Goal: Task Accomplishment & Management: Manage account settings

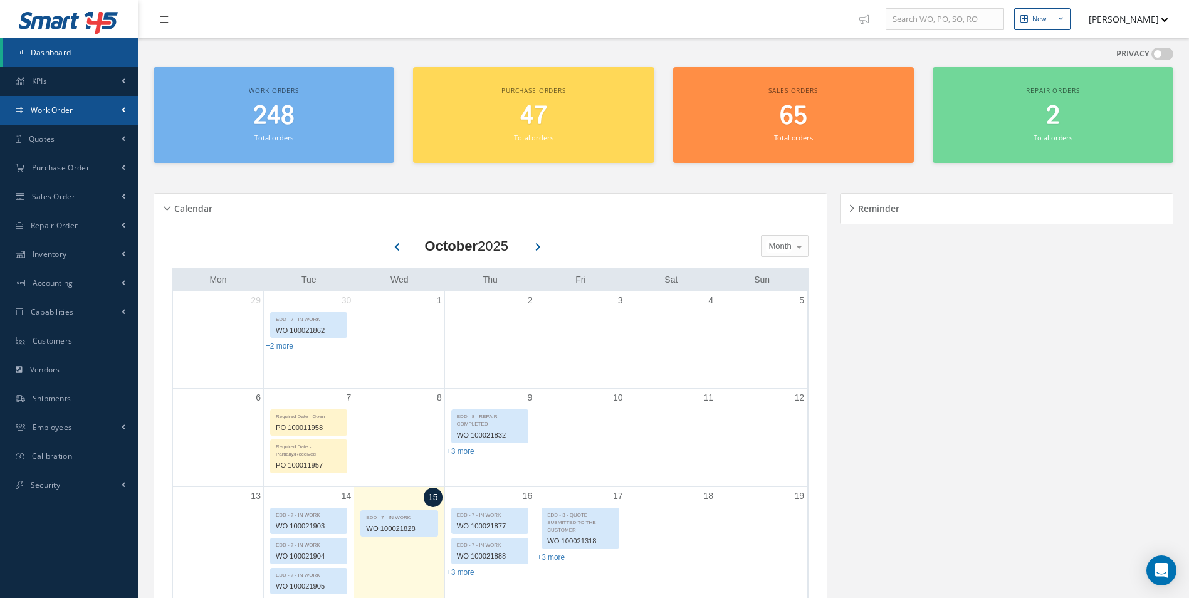
click at [52, 113] on span "Work Order" at bounding box center [52, 110] width 43 height 11
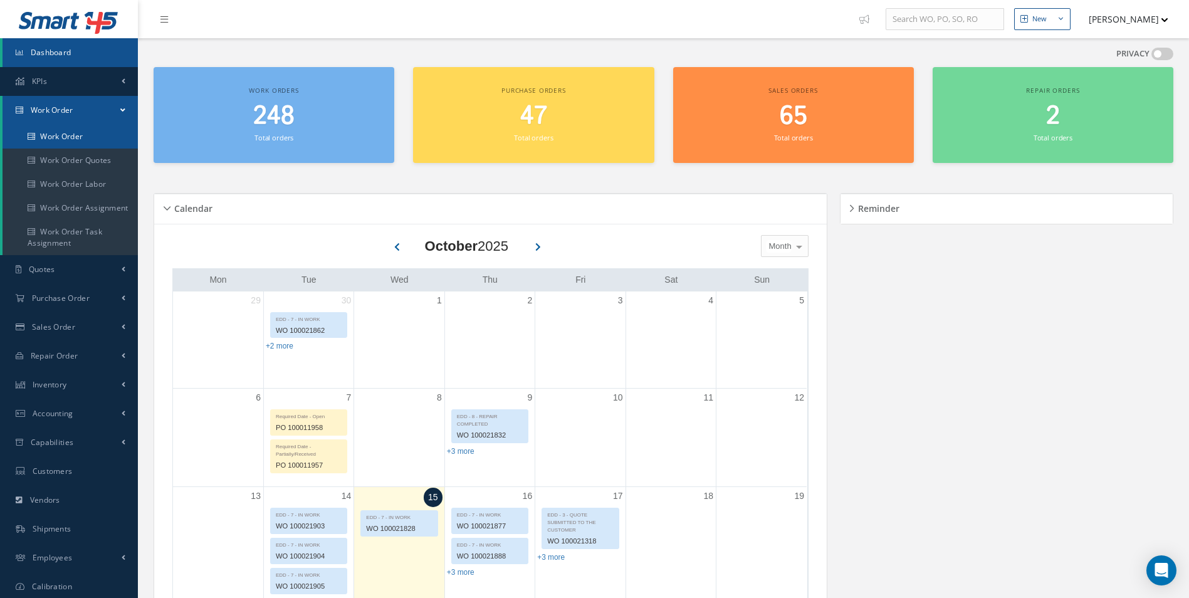
click at [59, 139] on link "Work Order" at bounding box center [70, 137] width 135 height 24
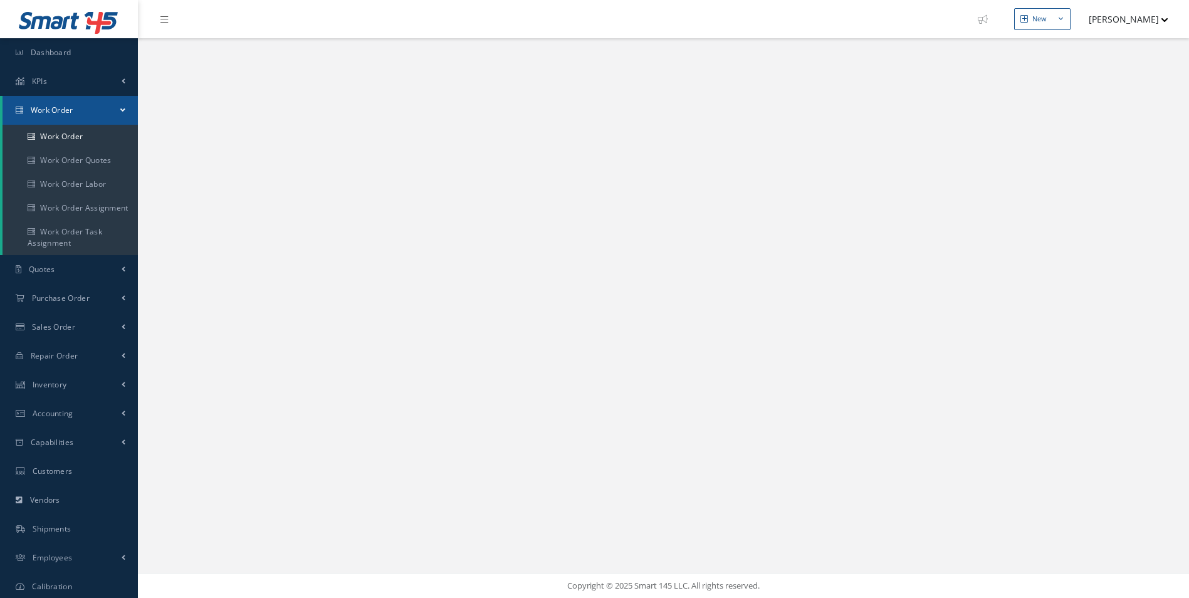
select select "25"
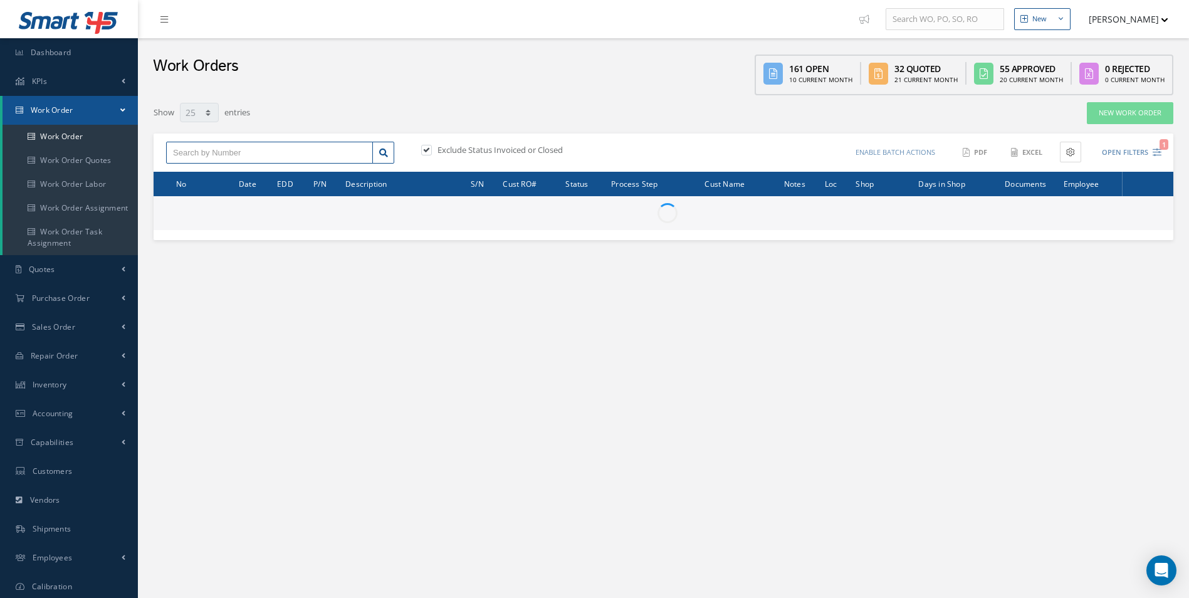
click at [213, 154] on input "text" at bounding box center [269, 153] width 207 height 23
type input "All Work Request"
type input "All Work Performed"
type input "All Status"
type input "WO Part Status"
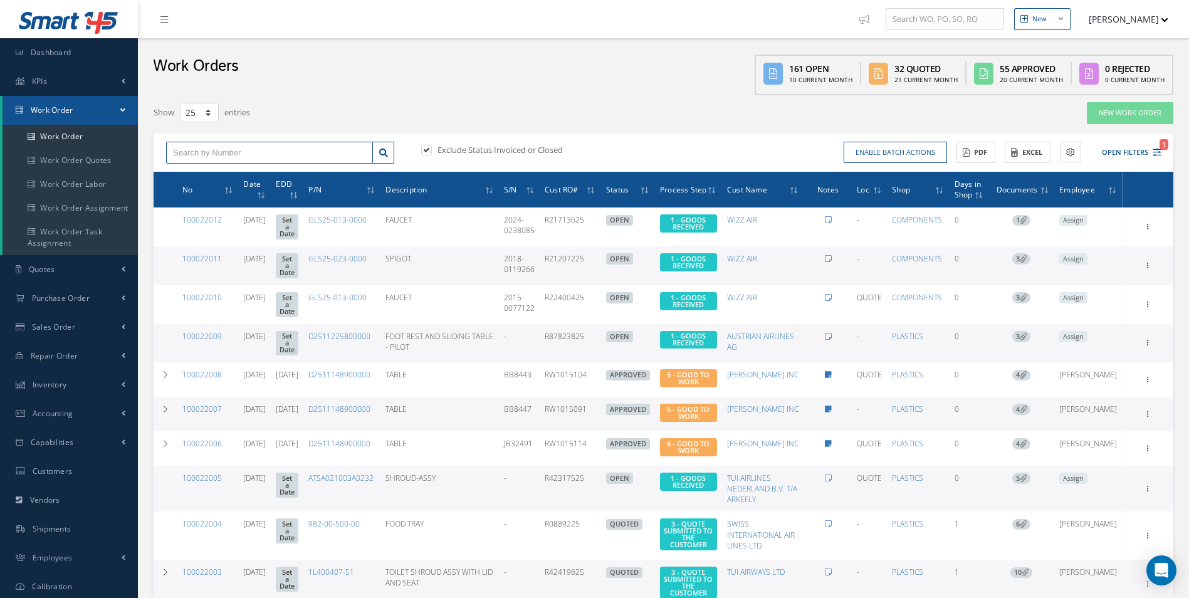
paste input "R478509"
type input "R478509"
click at [1155, 150] on icon "1" at bounding box center [1157, 152] width 9 height 9
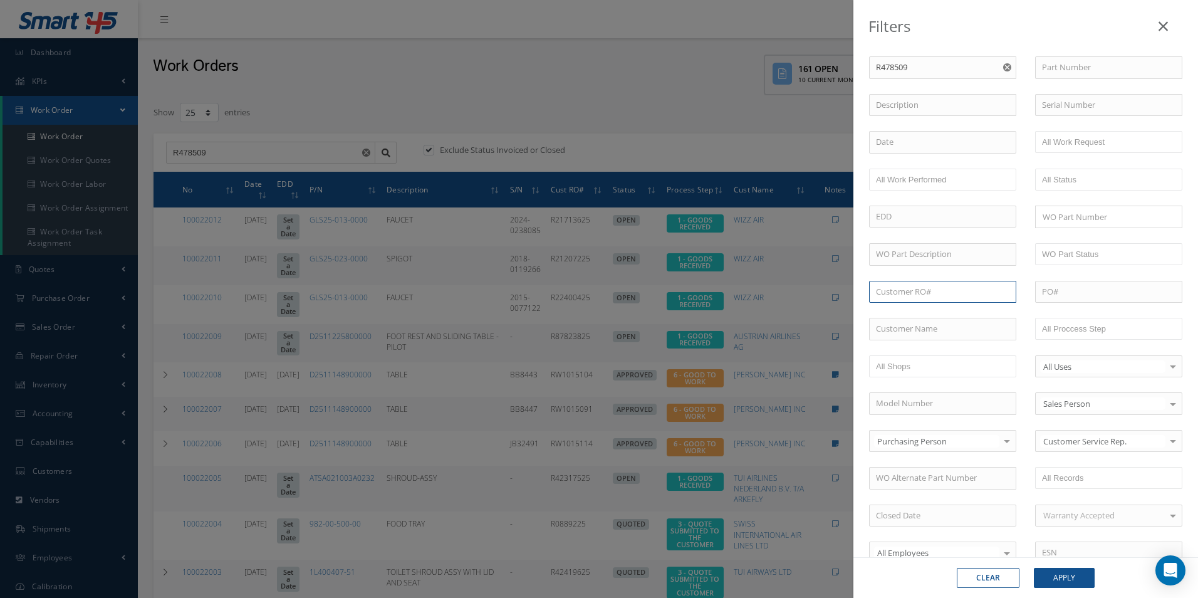
click at [894, 295] on input "text" at bounding box center [942, 292] width 147 height 23
paste input "R478509"
type input "R478509"
click at [1064, 571] on button "Apply" at bounding box center [1064, 578] width 61 height 20
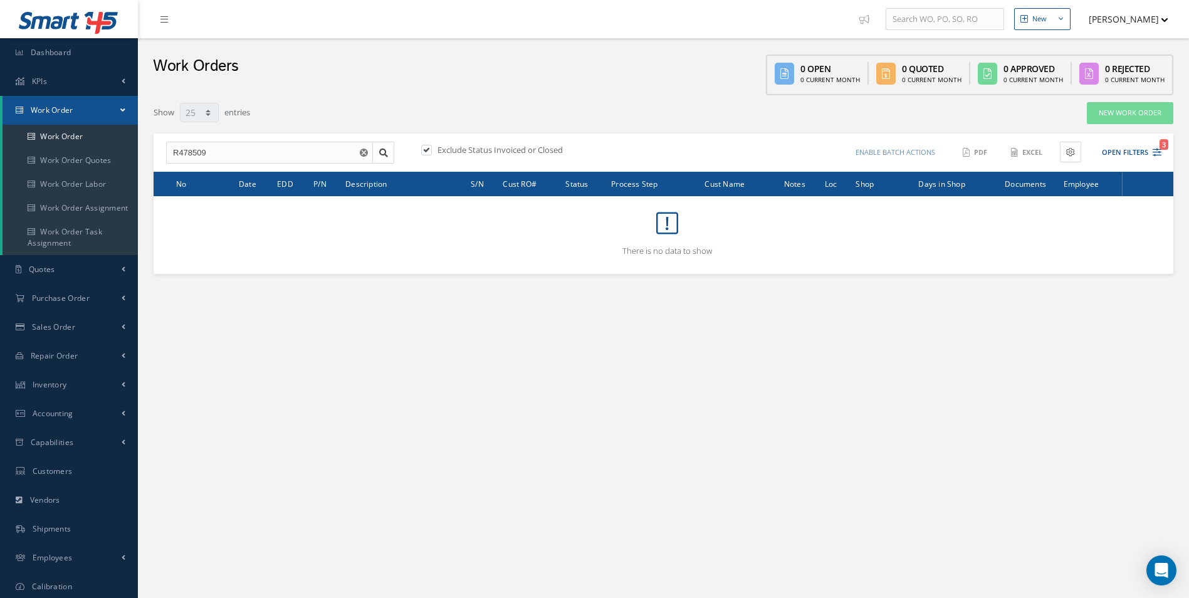
click at [361, 147] on button "button" at bounding box center [365, 153] width 16 height 23
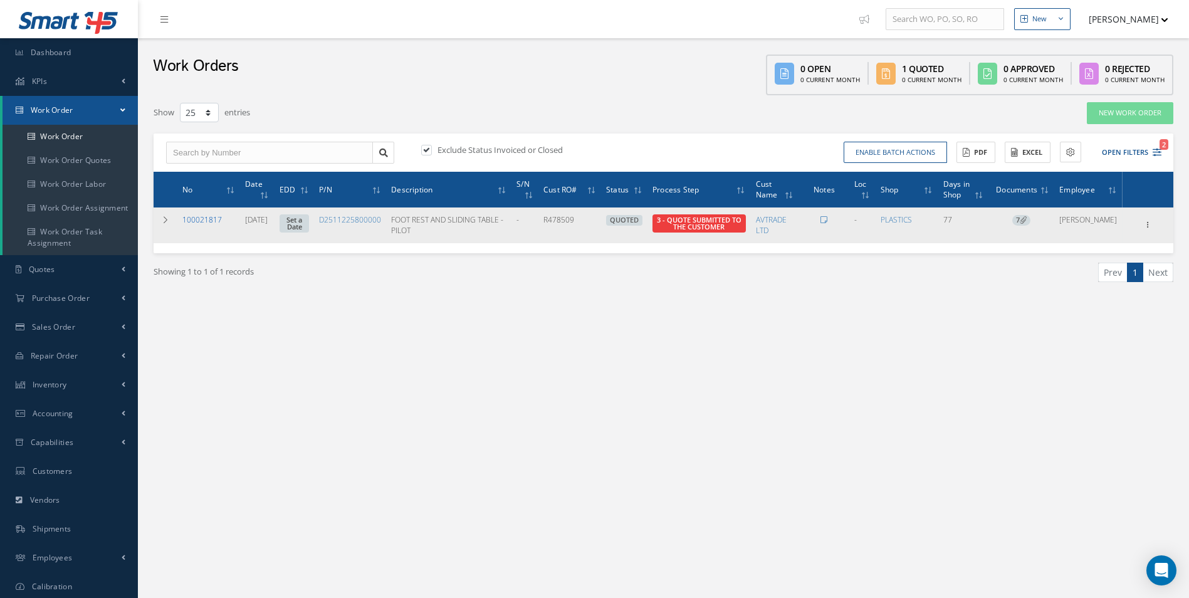
click at [216, 217] on link "100021817" at bounding box center [201, 219] width 39 height 11
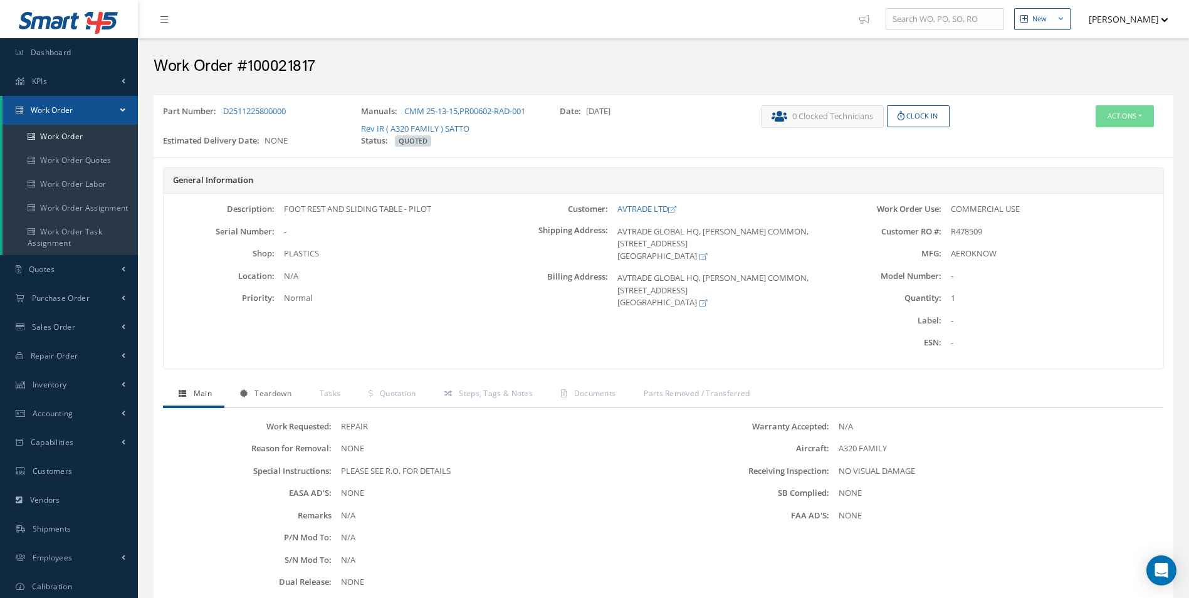
click at [278, 394] on span "Teardown" at bounding box center [272, 393] width 36 height 11
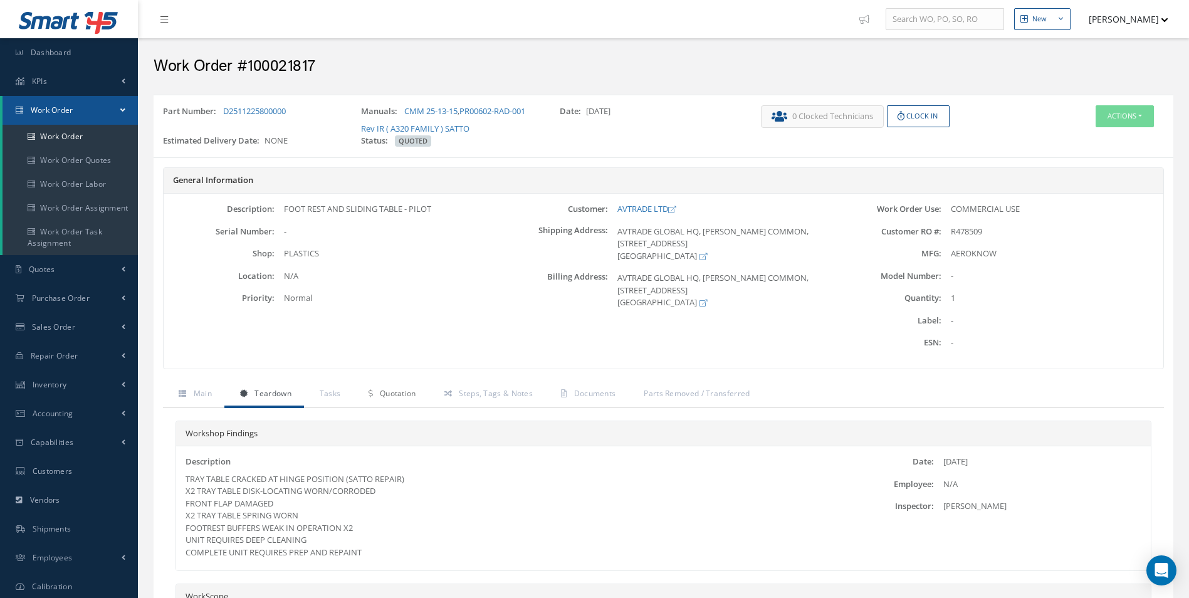
click at [399, 396] on span "Quotation" at bounding box center [398, 393] width 36 height 11
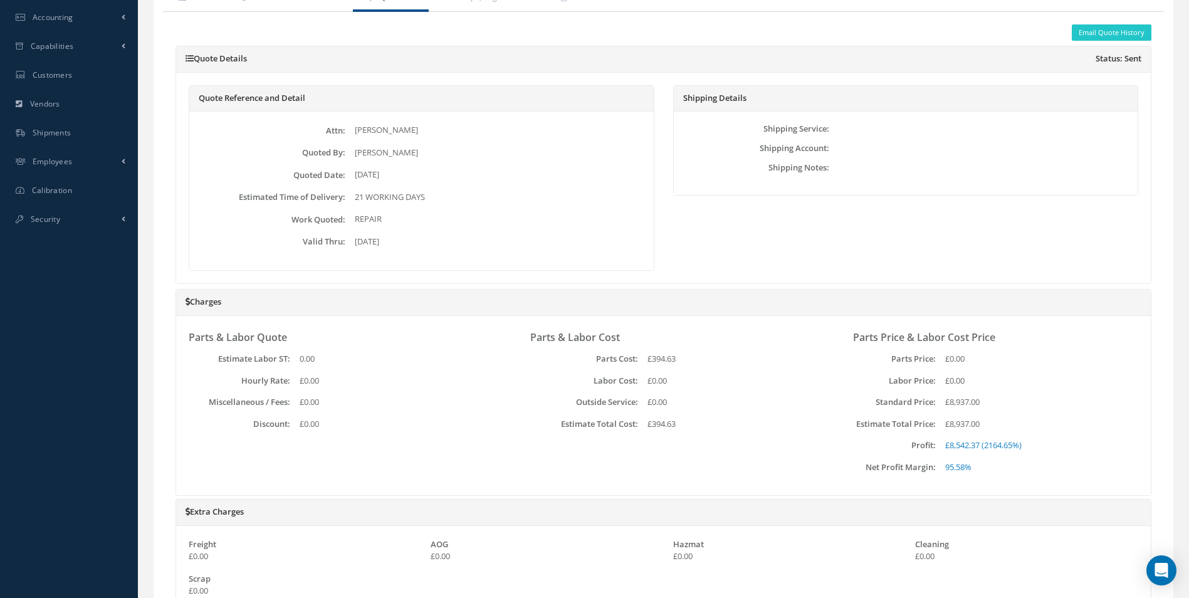
scroll to position [302, 0]
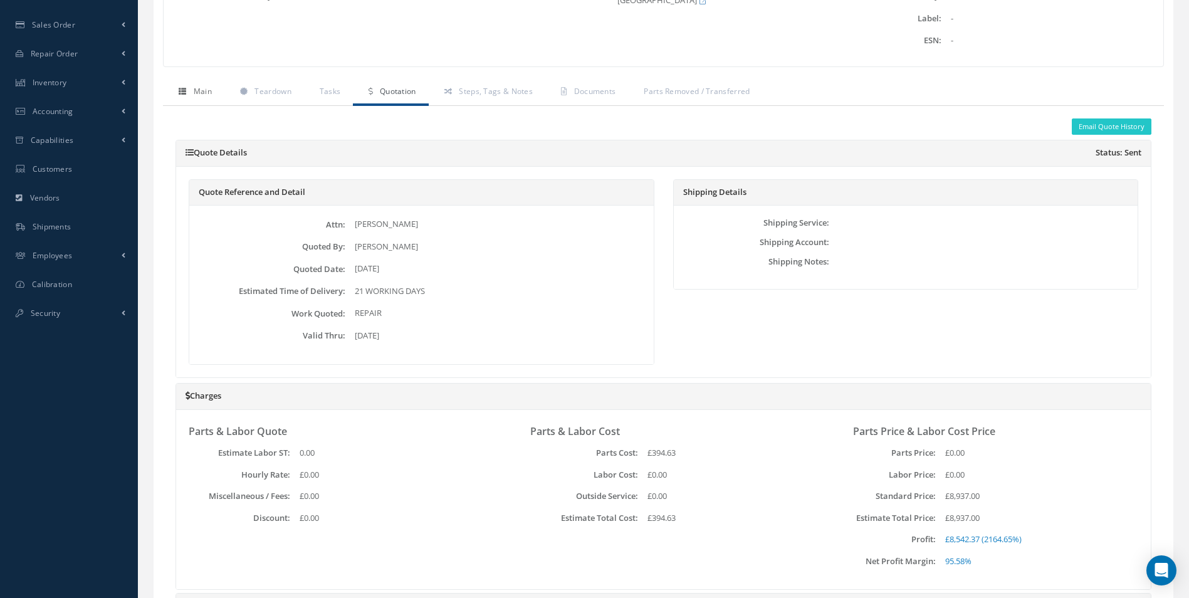
click at [204, 95] on span "Main" at bounding box center [203, 91] width 18 height 11
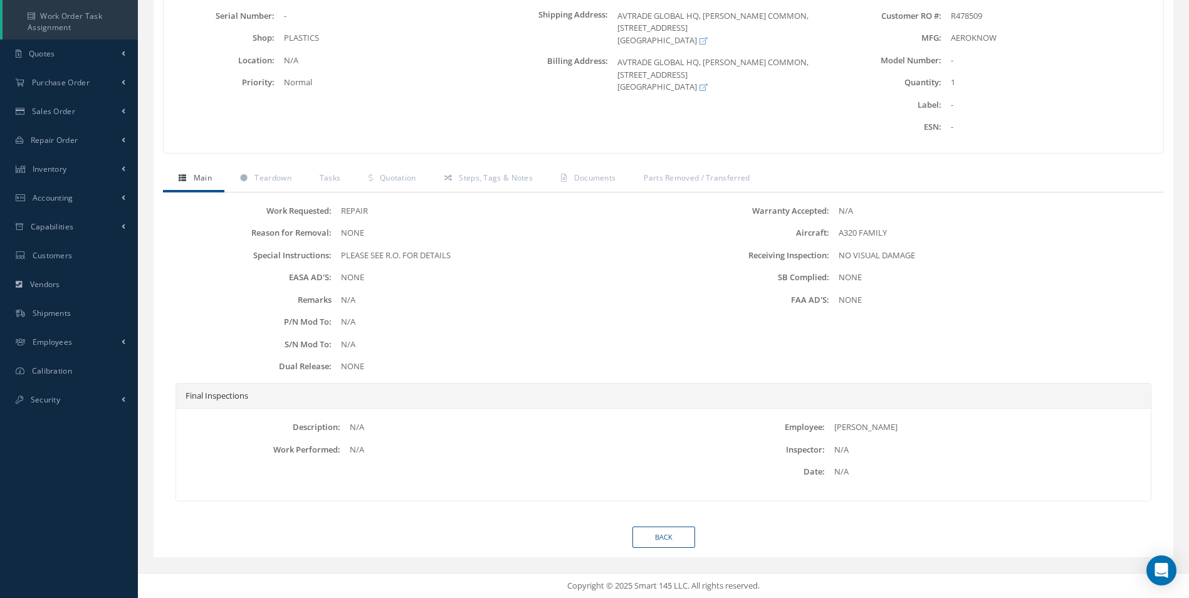
scroll to position [0, 0]
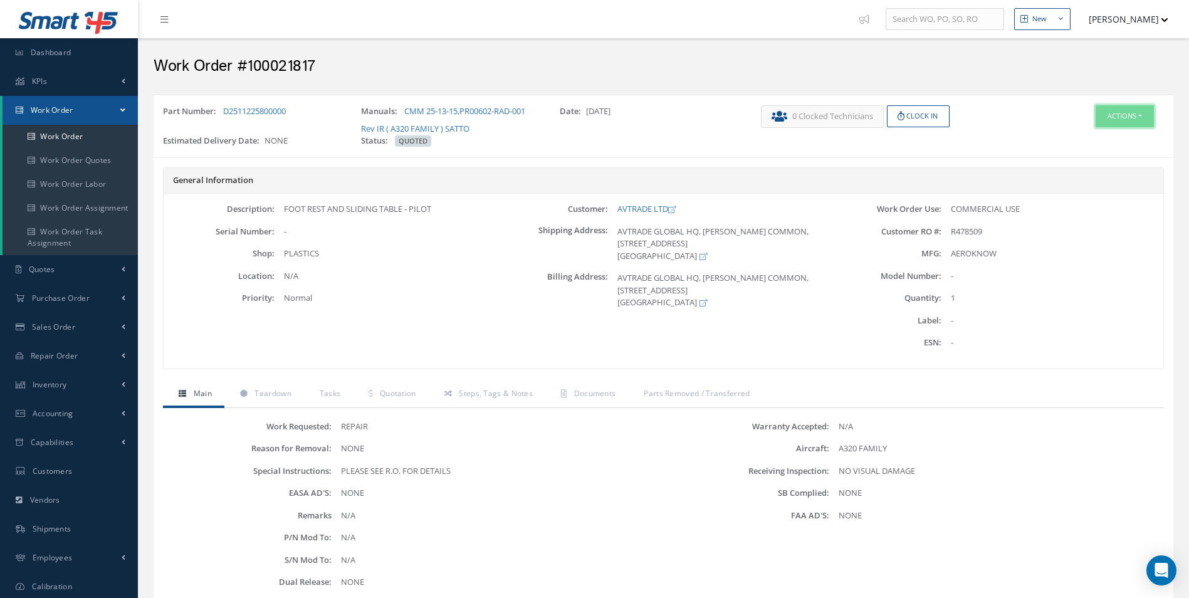
click at [1107, 114] on button "Actions" at bounding box center [1125, 116] width 58 height 22
click at [1092, 139] on link "Edit" at bounding box center [1106, 140] width 100 height 17
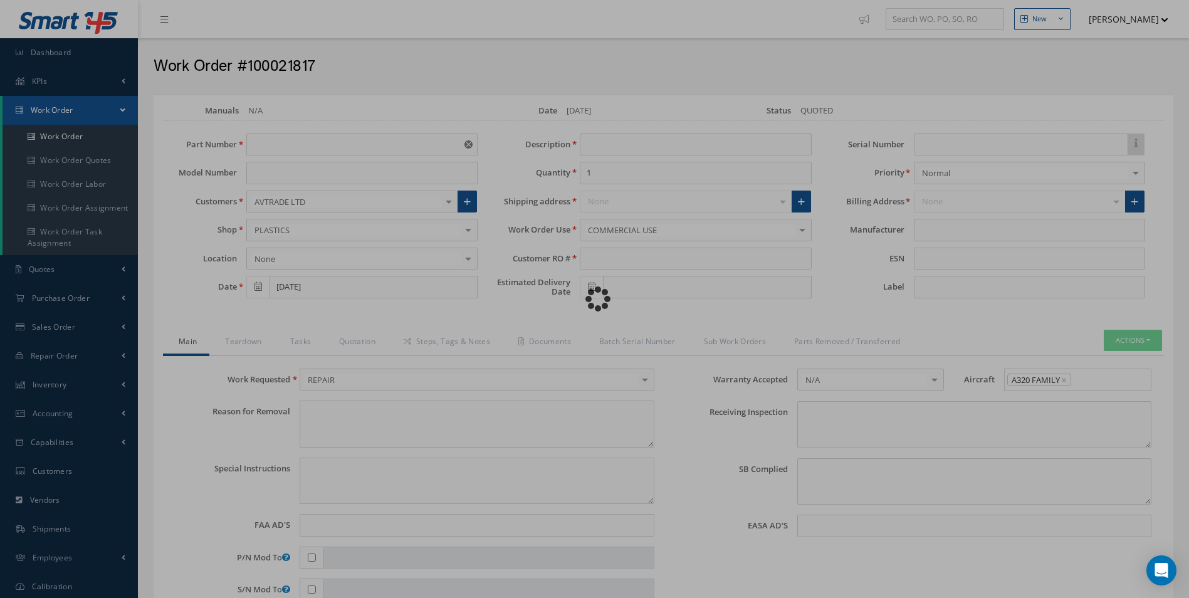
type input "D2511225800000"
type input "[DATE]"
type input "FOOT REST AND SLIDING TABLE - PILOT"
type input "R478509"
type textarea "NONE"
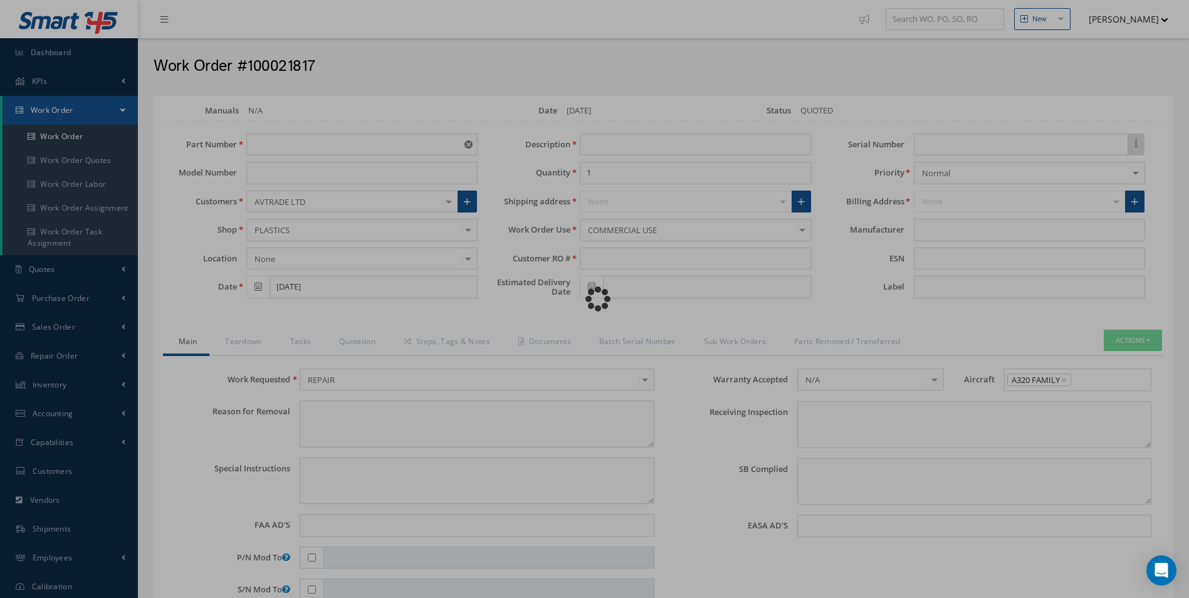
type textarea "PLEASE SEE R.O. FOR DETAILS"
type input "NONE"
type textarea "NO VISUAL DAMAGE"
type textarea "NONE"
type input "NONE"
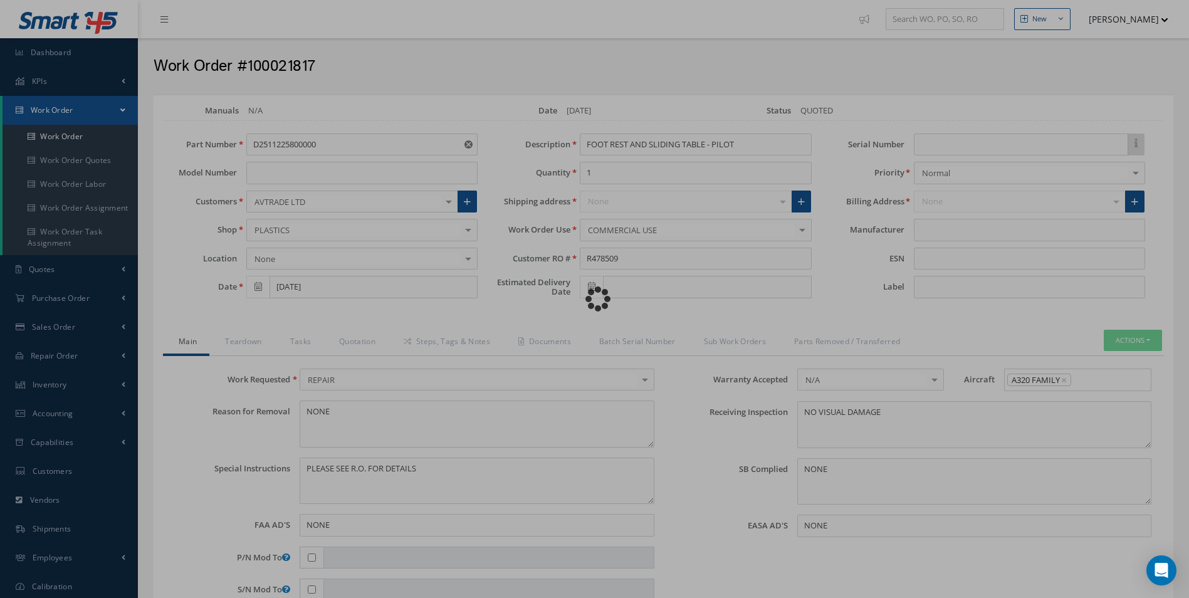
type input "AEROKNOW"
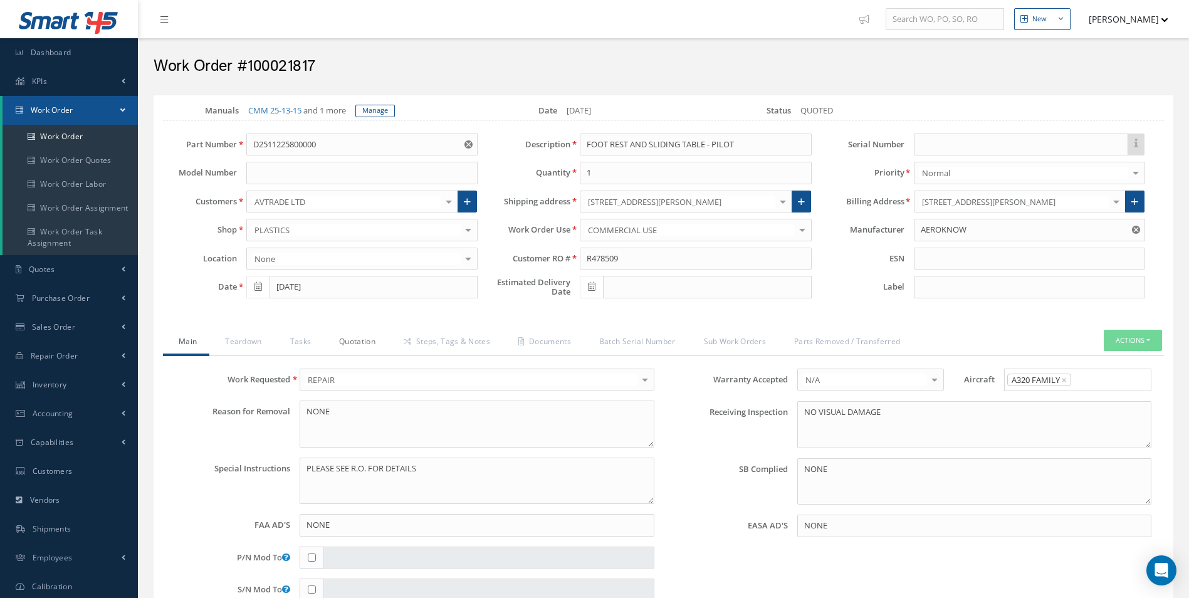
click at [359, 341] on link "Quotation" at bounding box center [355, 343] width 65 height 26
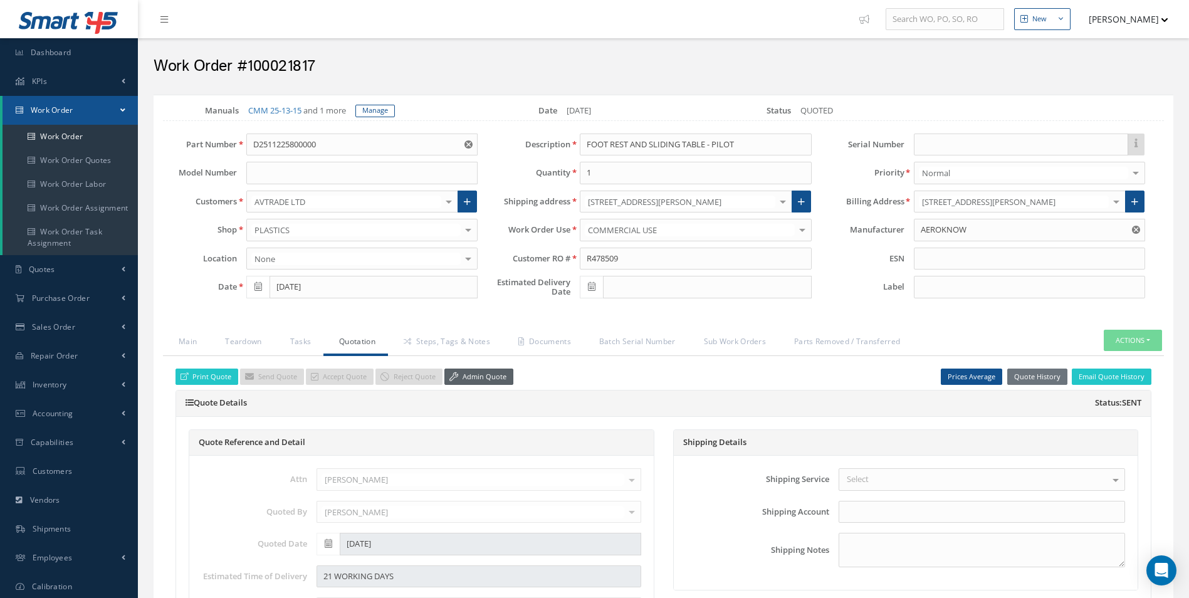
click at [470, 375] on link "Admin Quote" at bounding box center [478, 377] width 69 height 17
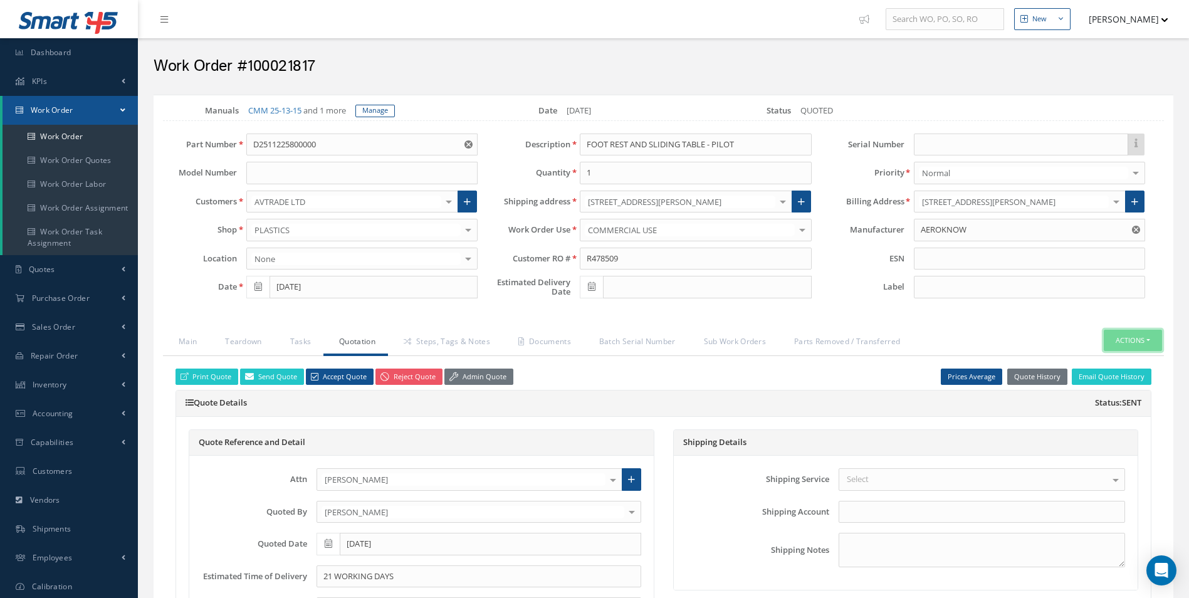
click at [1132, 345] on button "Actions" at bounding box center [1133, 341] width 58 height 22
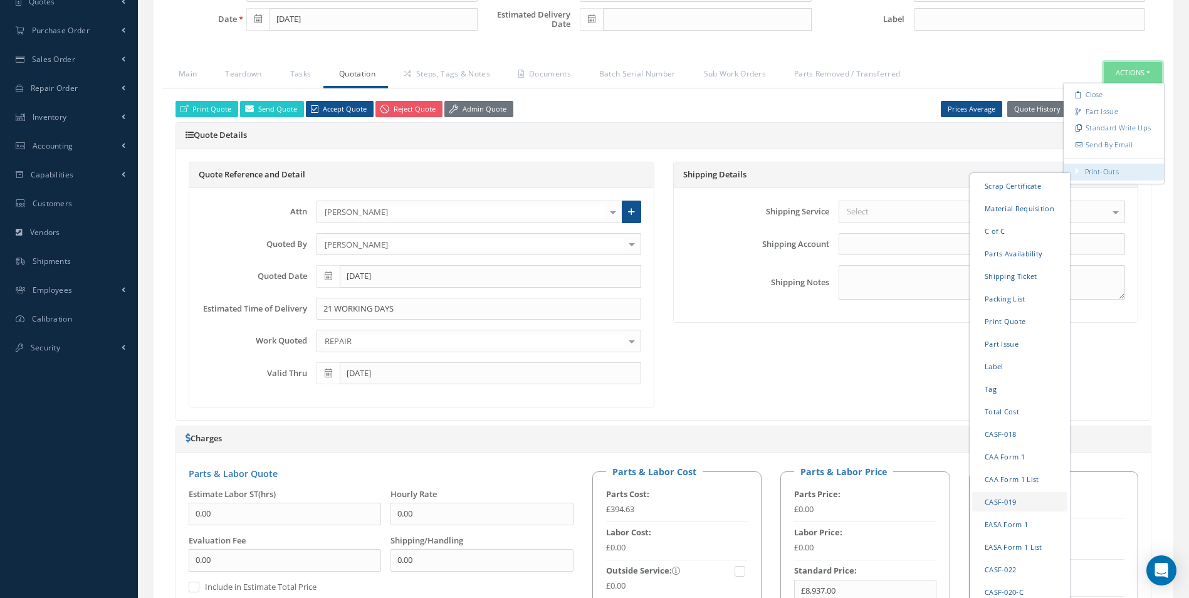
scroll to position [251, 0]
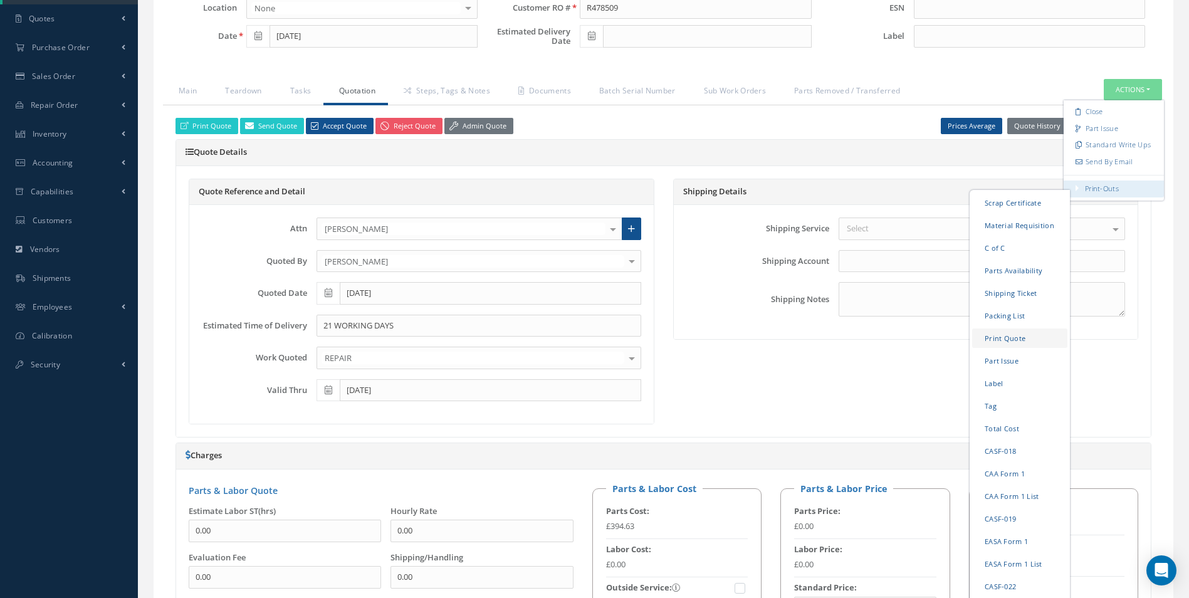
click at [1002, 338] on link "Print Quote" at bounding box center [1019, 337] width 95 height 19
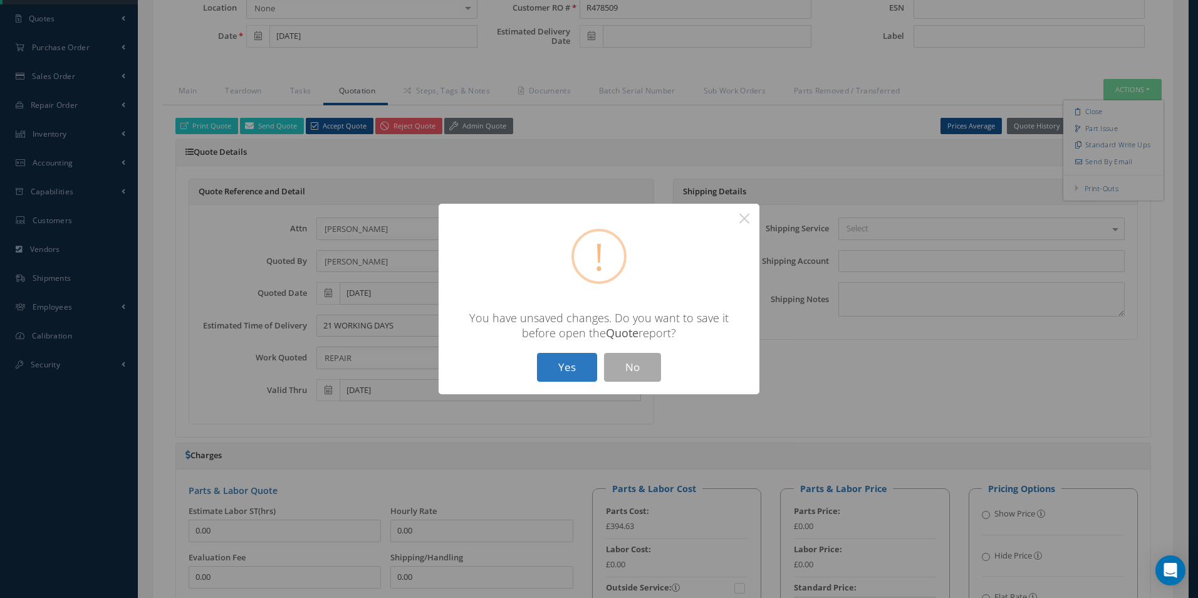
click at [555, 371] on button "Yes" at bounding box center [567, 367] width 60 height 29
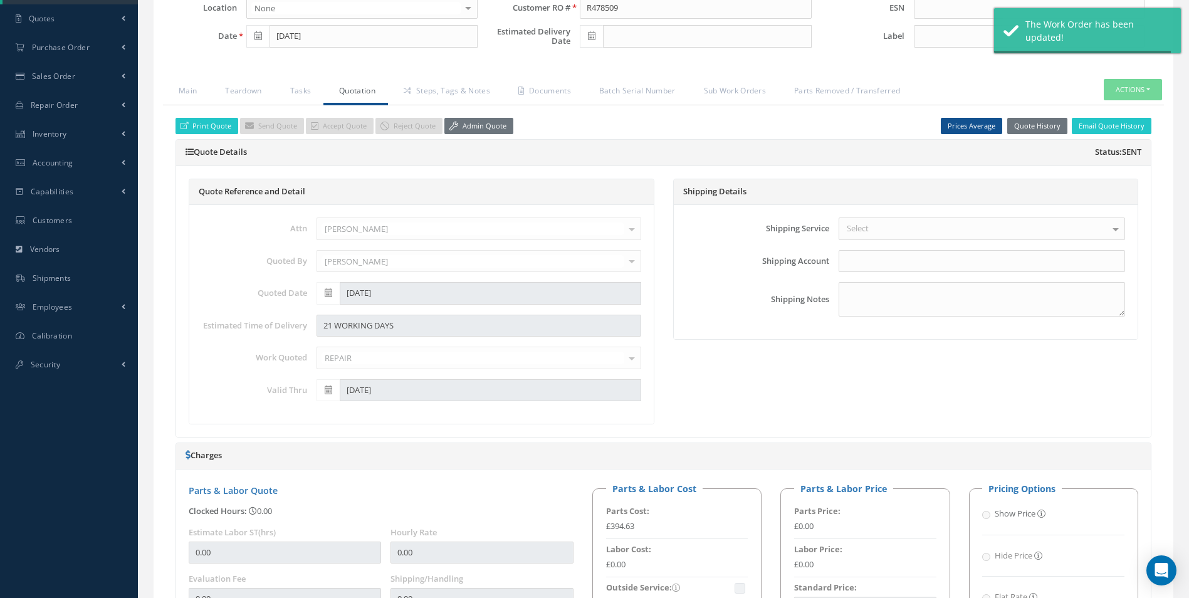
type input "AEROKNOW"
